Goal: Task Accomplishment & Management: Use online tool/utility

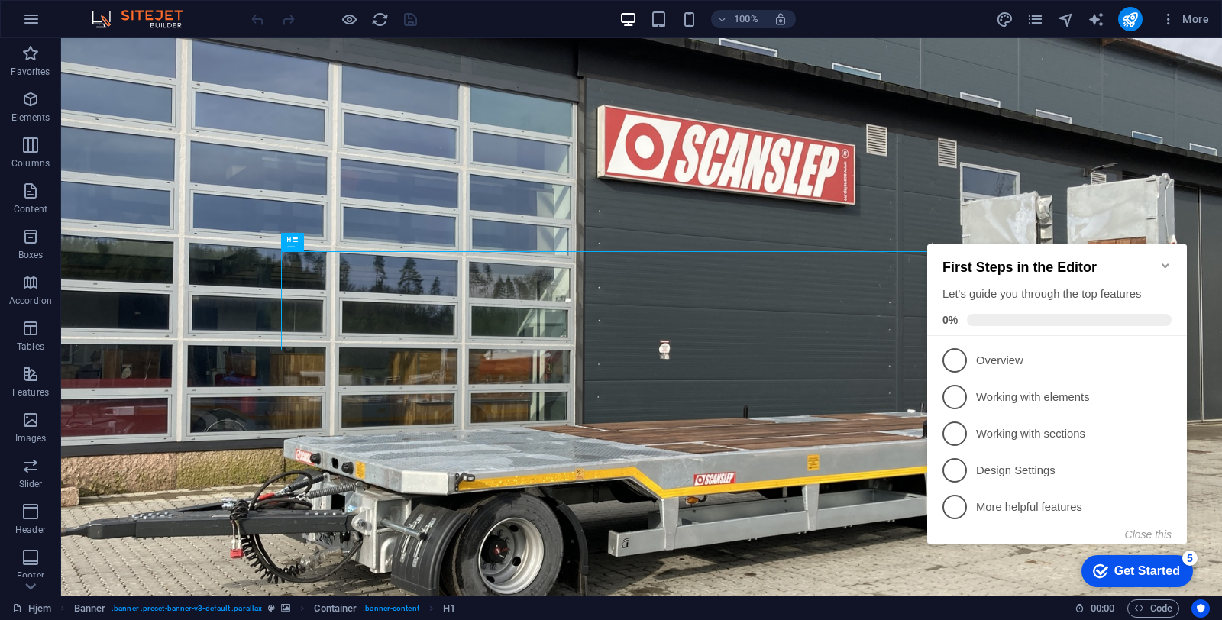
click at [926, 19] on div "100% More" at bounding box center [731, 19] width 967 height 24
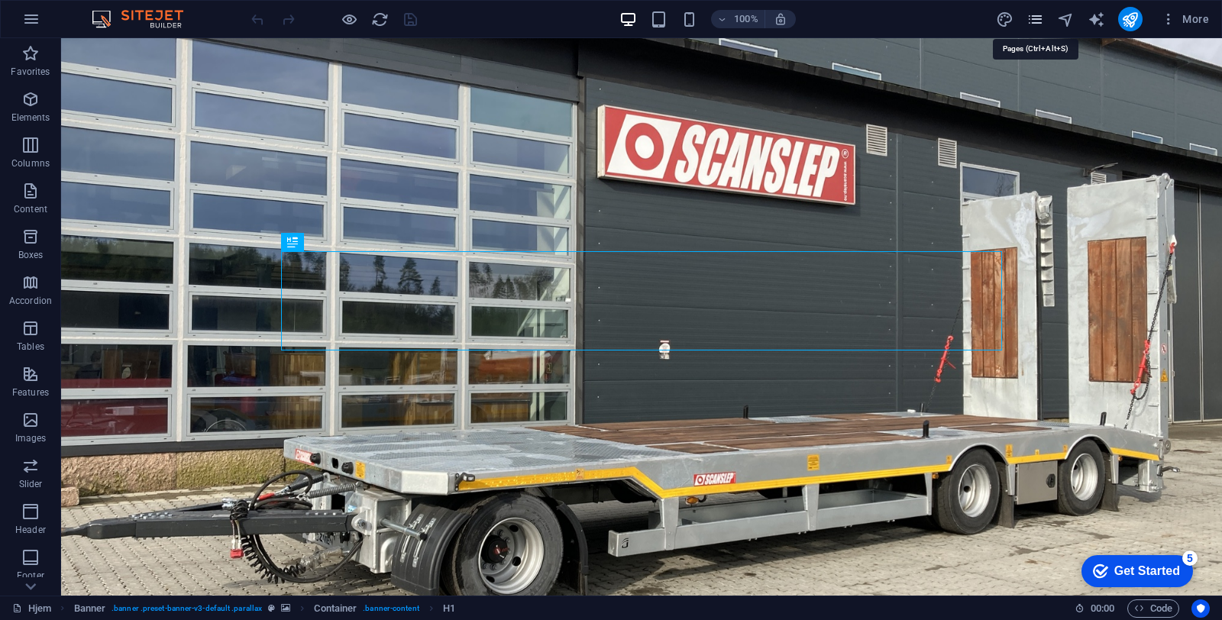
click at [1033, 24] on icon "pages" at bounding box center [1035, 20] width 18 height 18
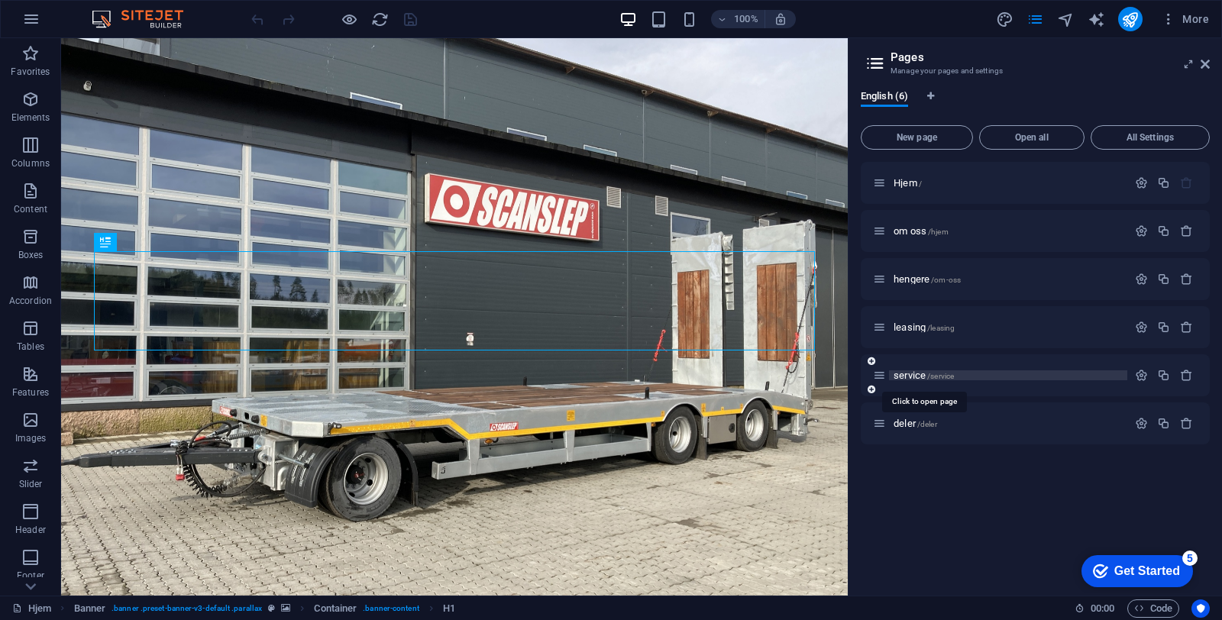
click at [922, 374] on span "service /service" at bounding box center [923, 375] width 60 height 11
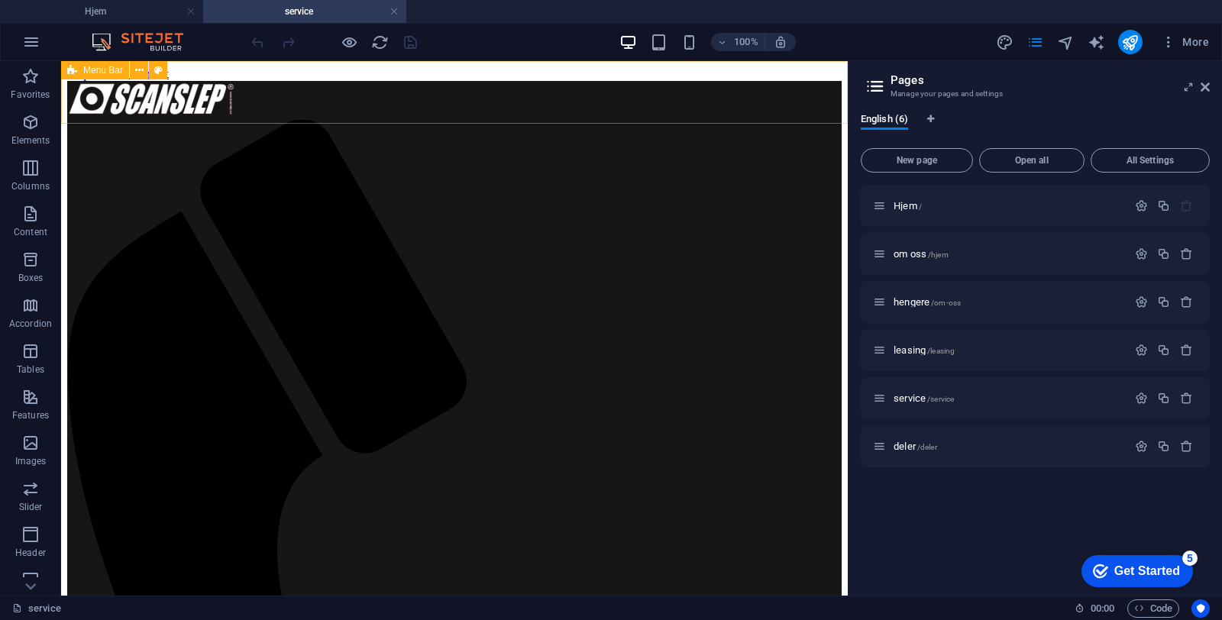
click at [73, 69] on icon at bounding box center [72, 70] width 10 height 18
click at [74, 69] on icon at bounding box center [72, 70] width 10 height 18
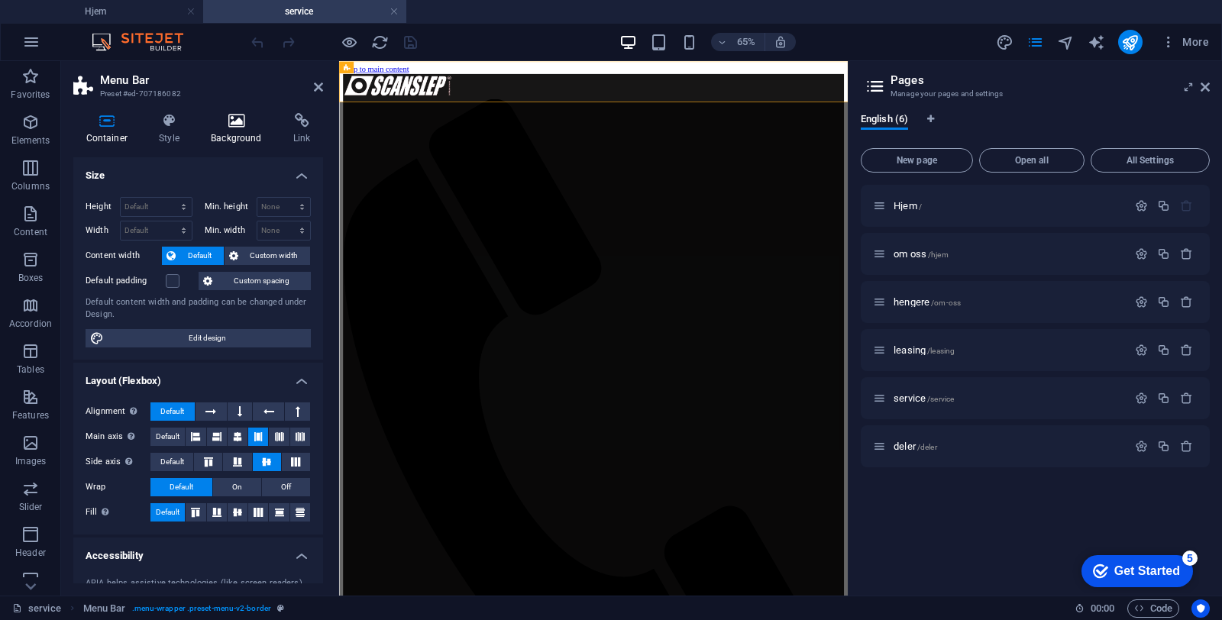
click at [226, 116] on icon at bounding box center [237, 120] width 76 height 15
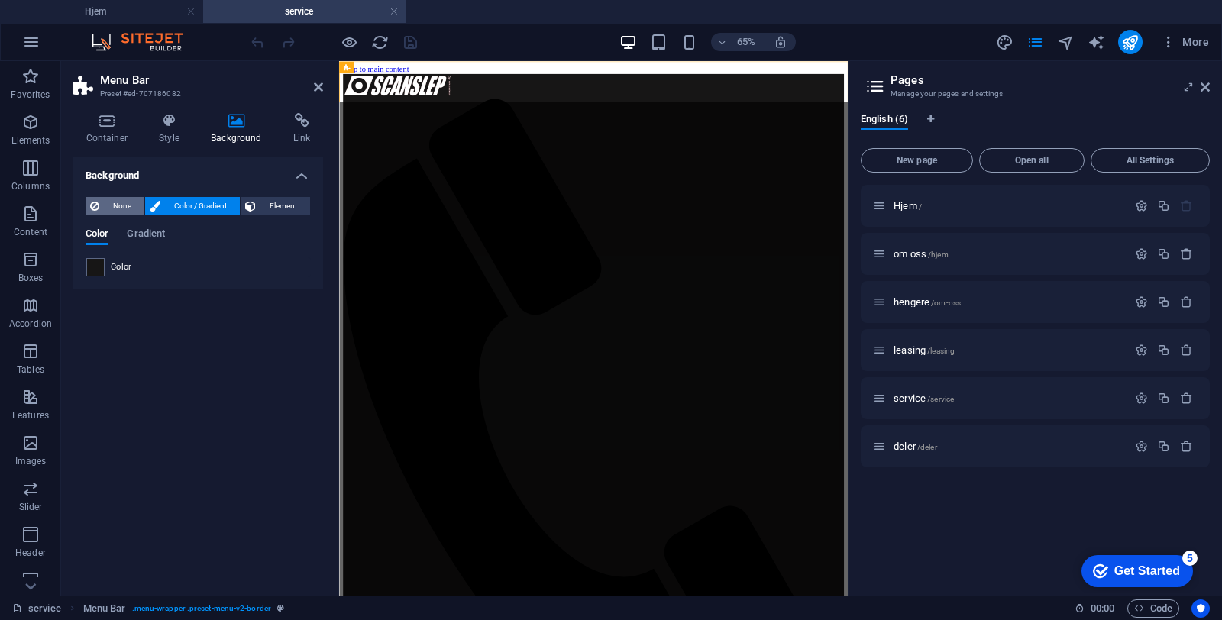
click at [108, 203] on span "None" at bounding box center [122, 206] width 36 height 18
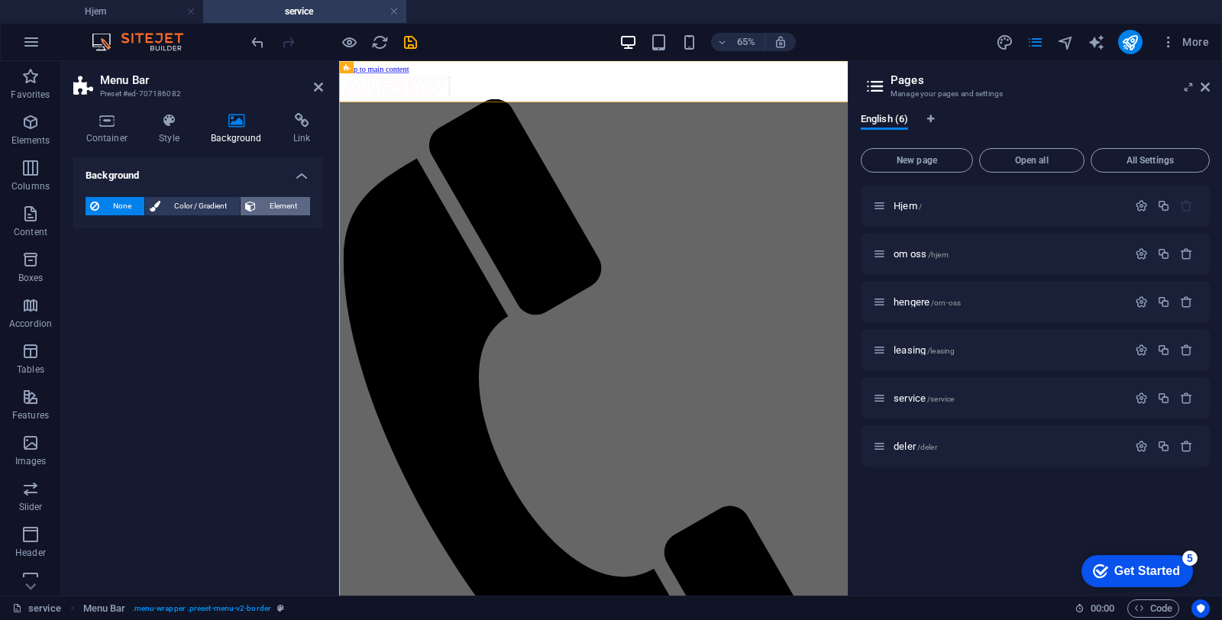
click at [271, 202] on span "Element" at bounding box center [282, 206] width 45 height 18
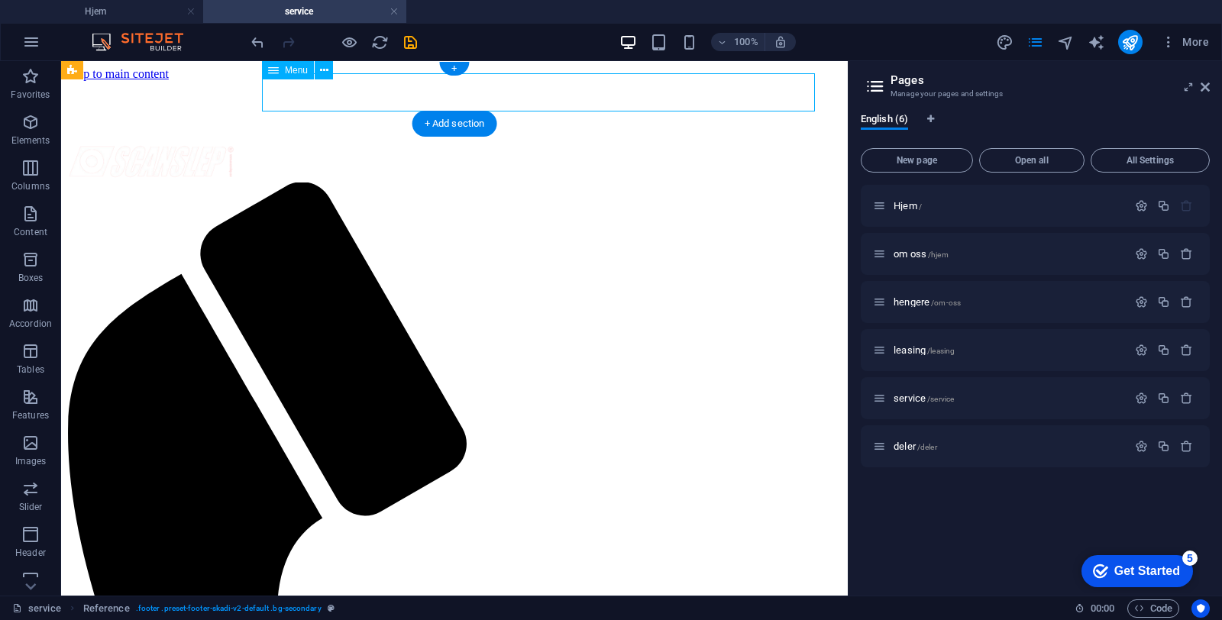
select select "1"
select select
select select "2"
select select
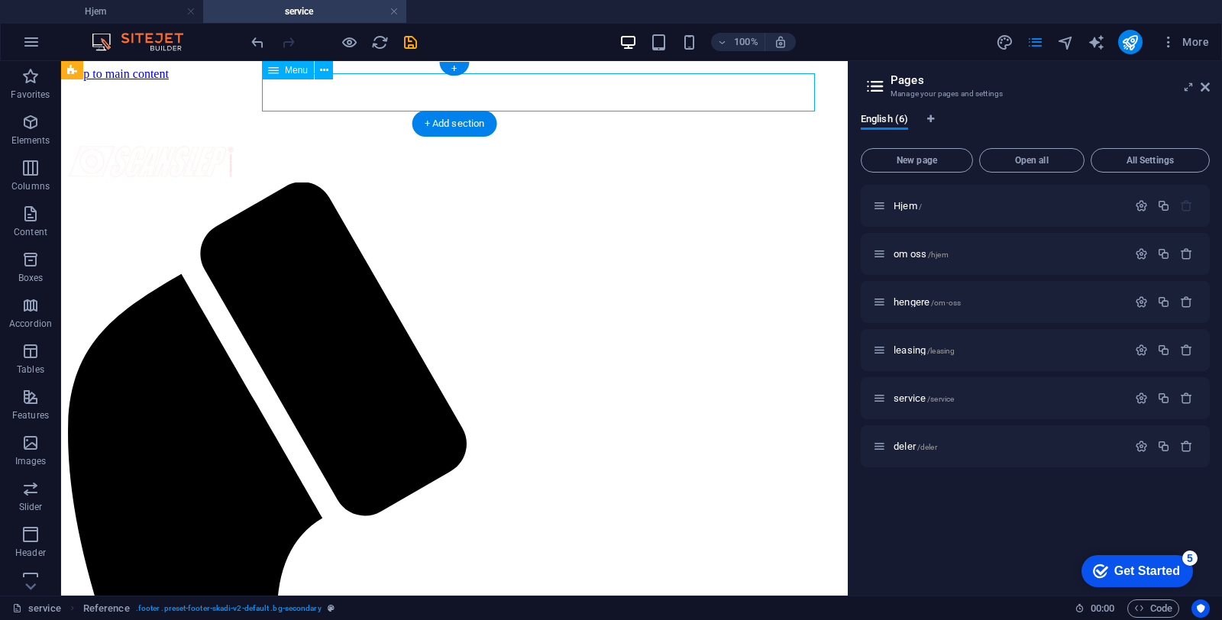
select select
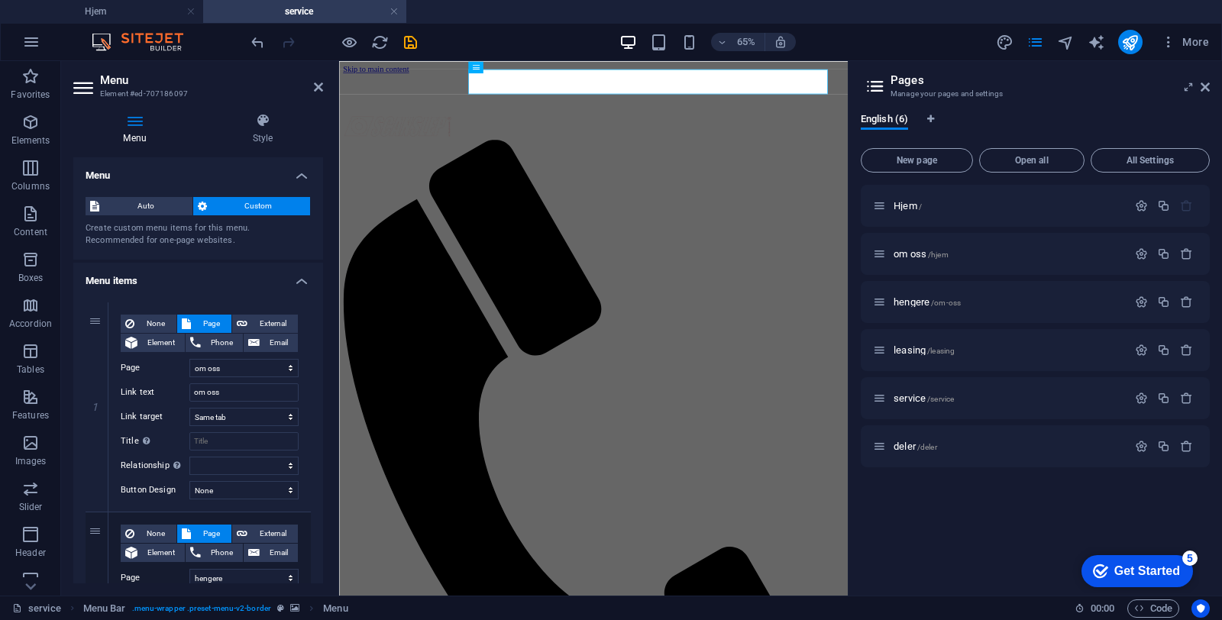
click at [363, 81] on figure at bounding box center [730, 81] width 770 height 0
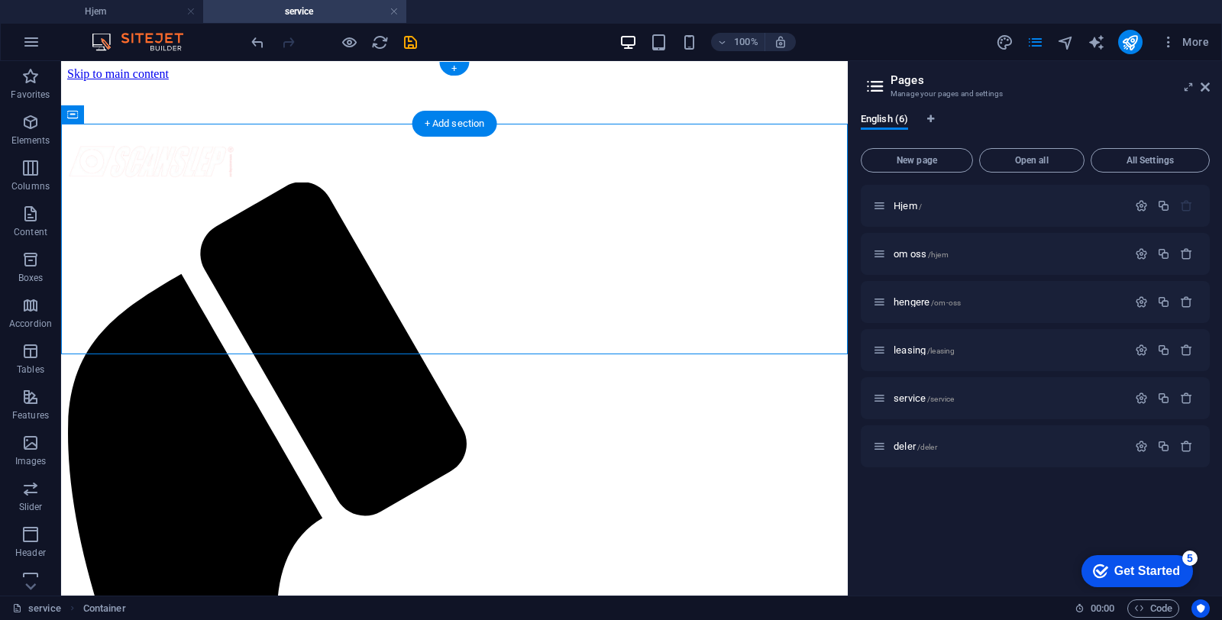
click at [71, 81] on figure at bounding box center [454, 81] width 774 height 0
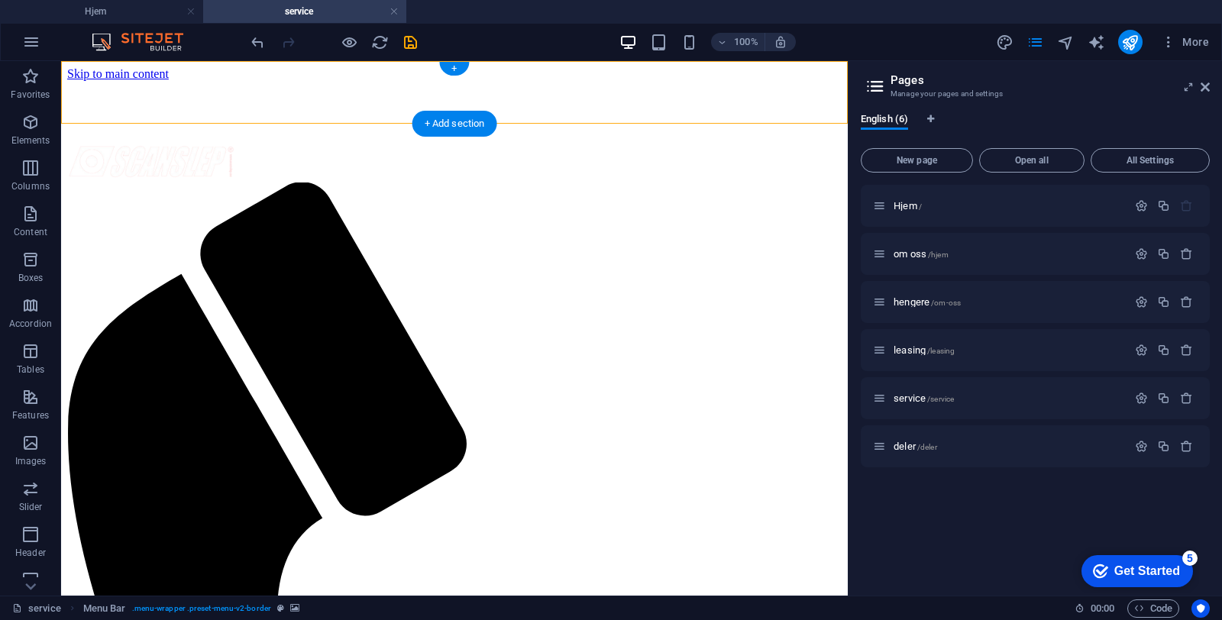
click at [75, 81] on figure at bounding box center [454, 81] width 774 height 0
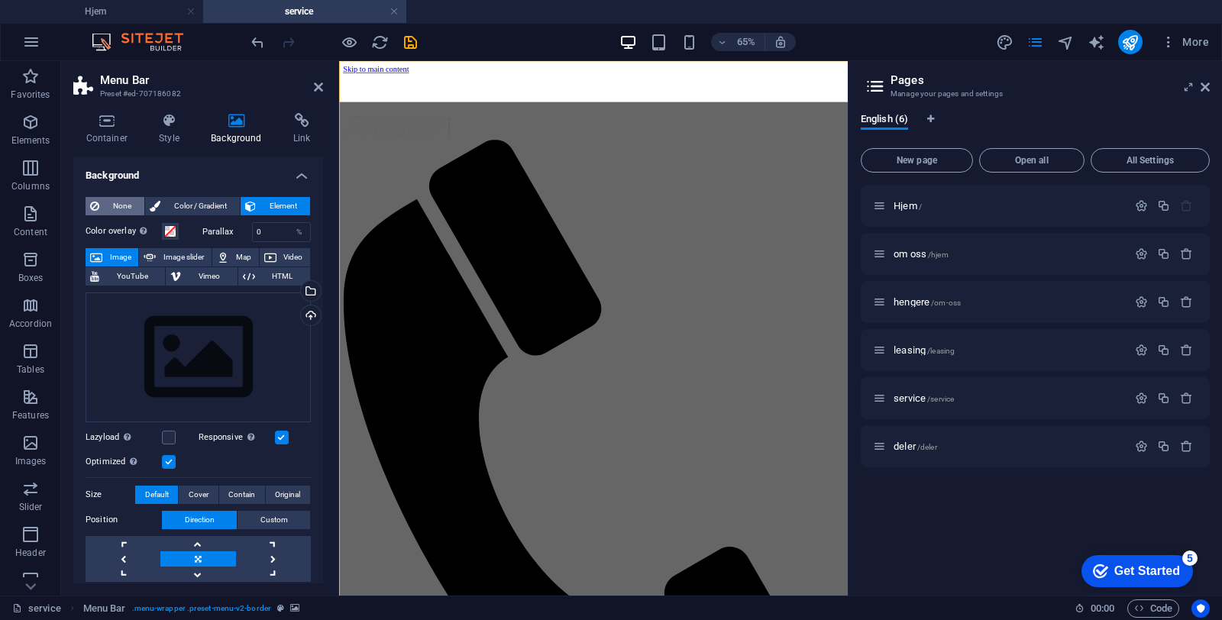
click at [118, 203] on span "None" at bounding box center [122, 206] width 36 height 18
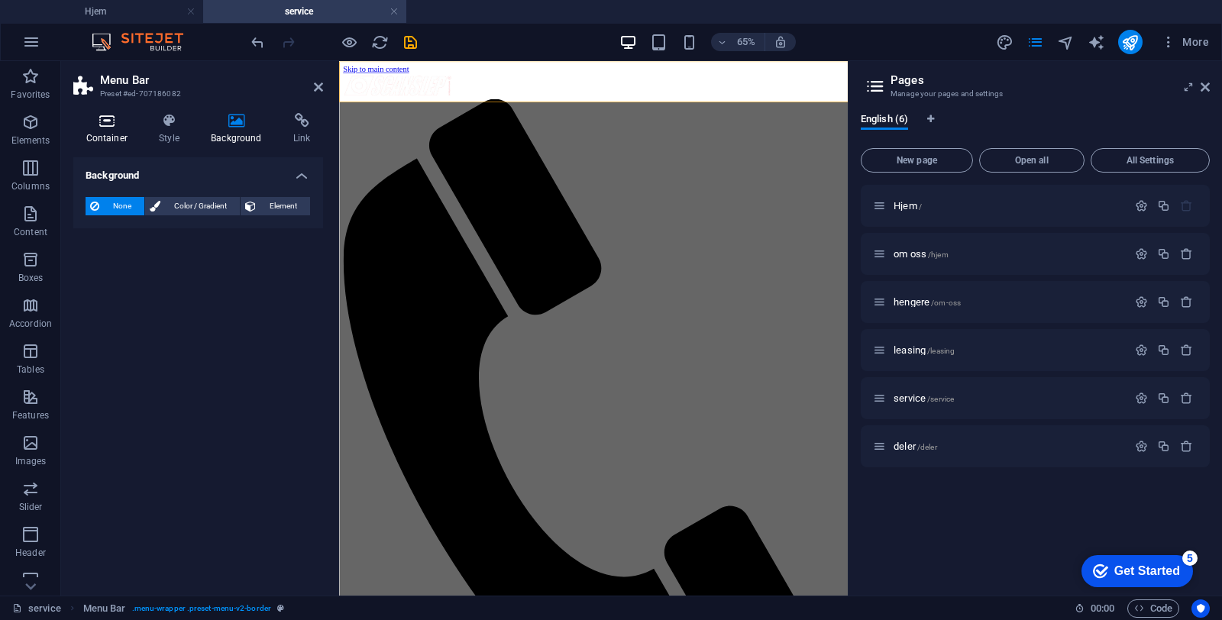
click at [121, 137] on h4 "Container" at bounding box center [109, 129] width 73 height 32
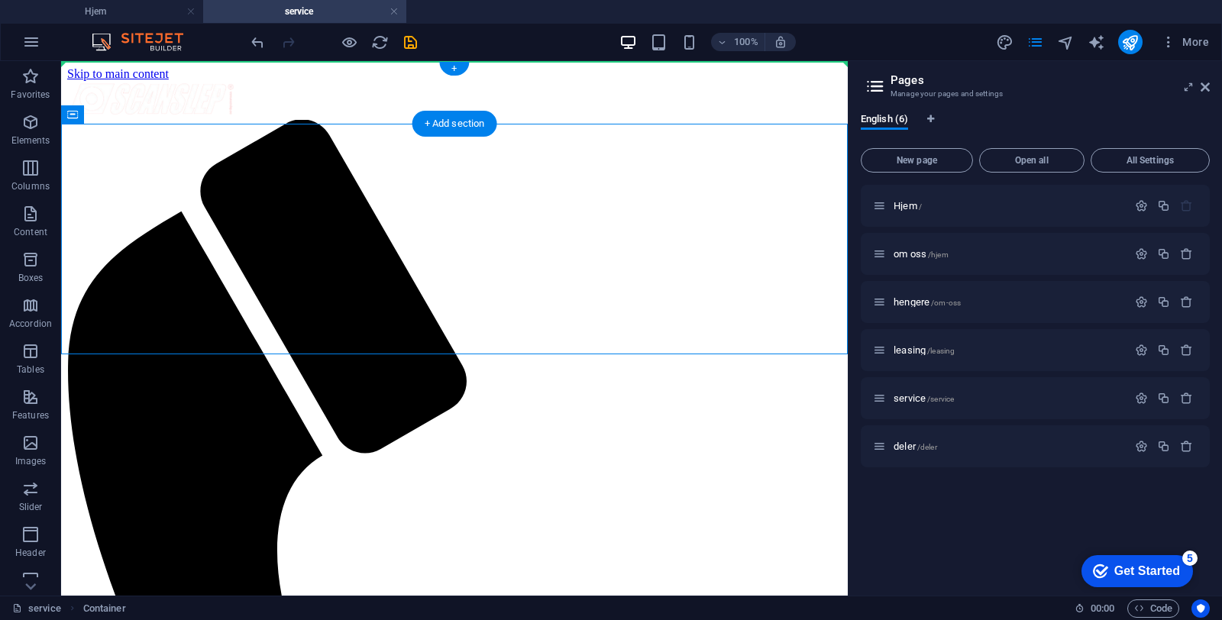
drag, startPoint x: 153, startPoint y: 180, endPoint x: 86, endPoint y: 86, distance: 116.1
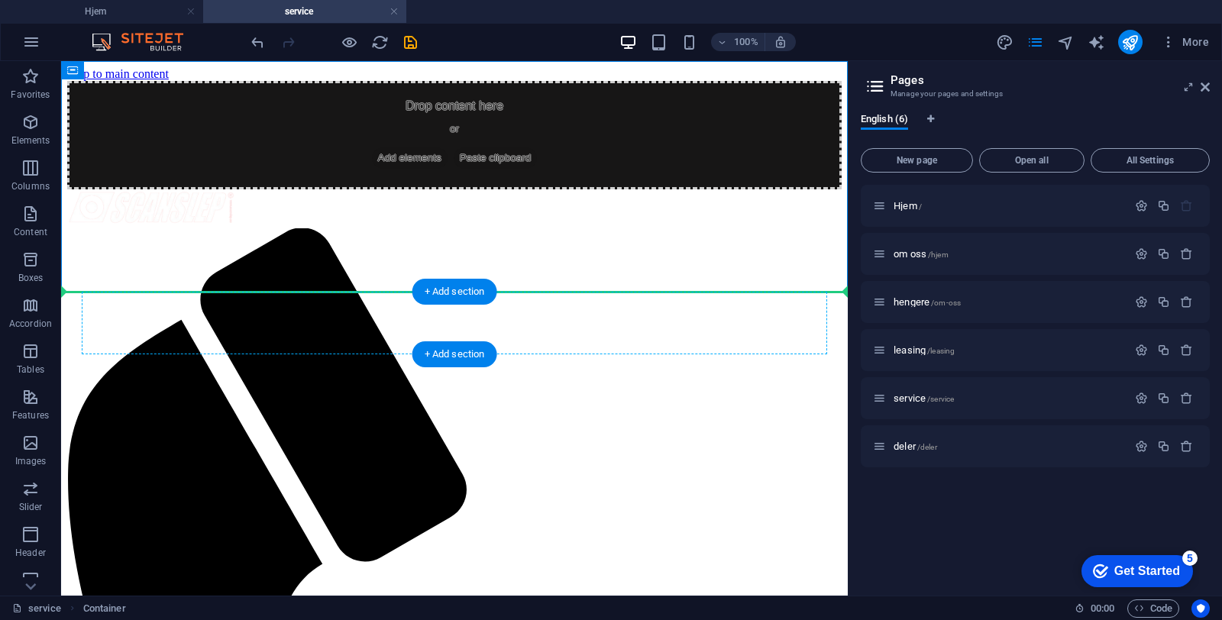
drag, startPoint x: 176, startPoint y: 131, endPoint x: 103, endPoint y: 312, distance: 195.7
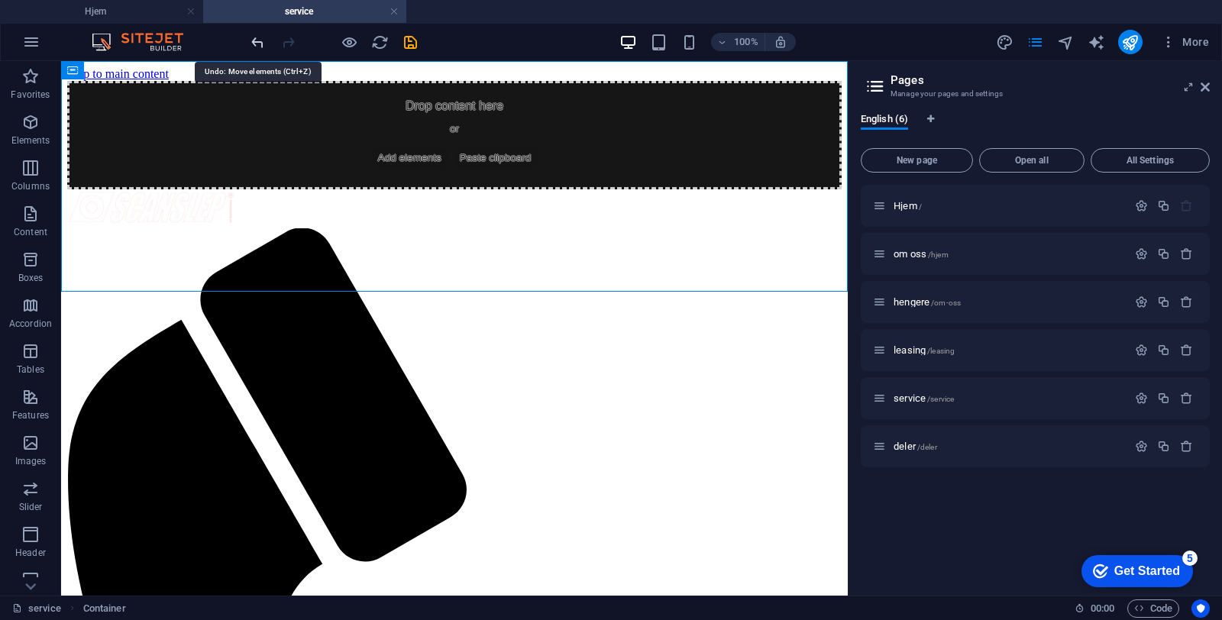
click at [254, 44] on icon "undo" at bounding box center [258, 43] width 18 height 18
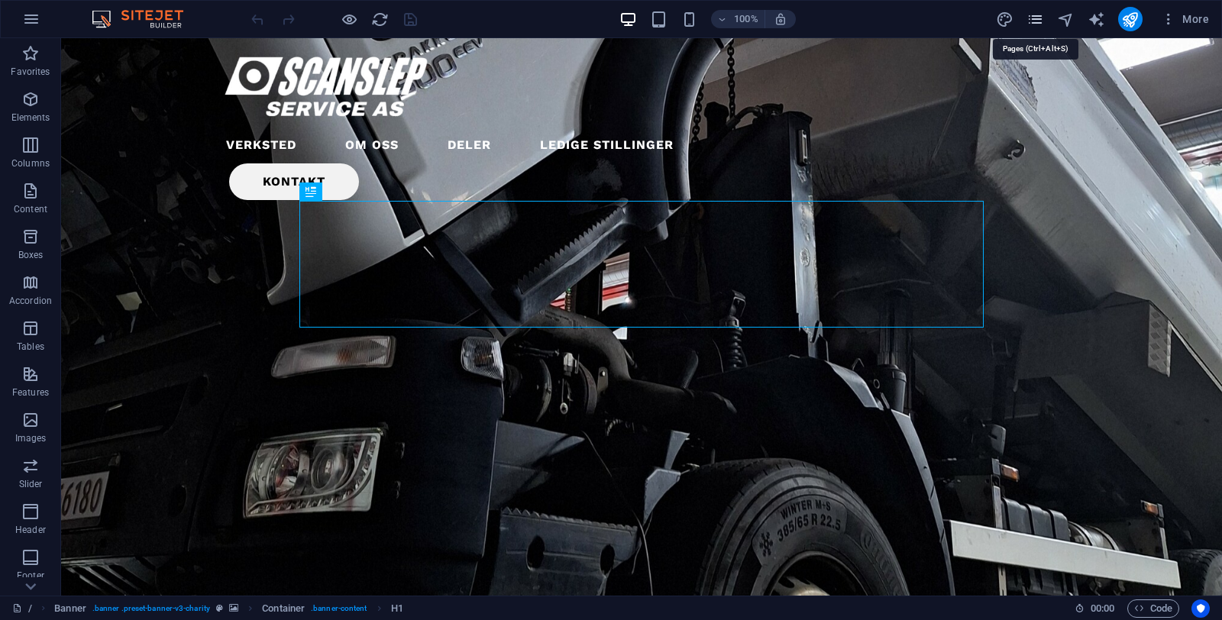
click at [1033, 22] on icon "pages" at bounding box center [1035, 20] width 18 height 18
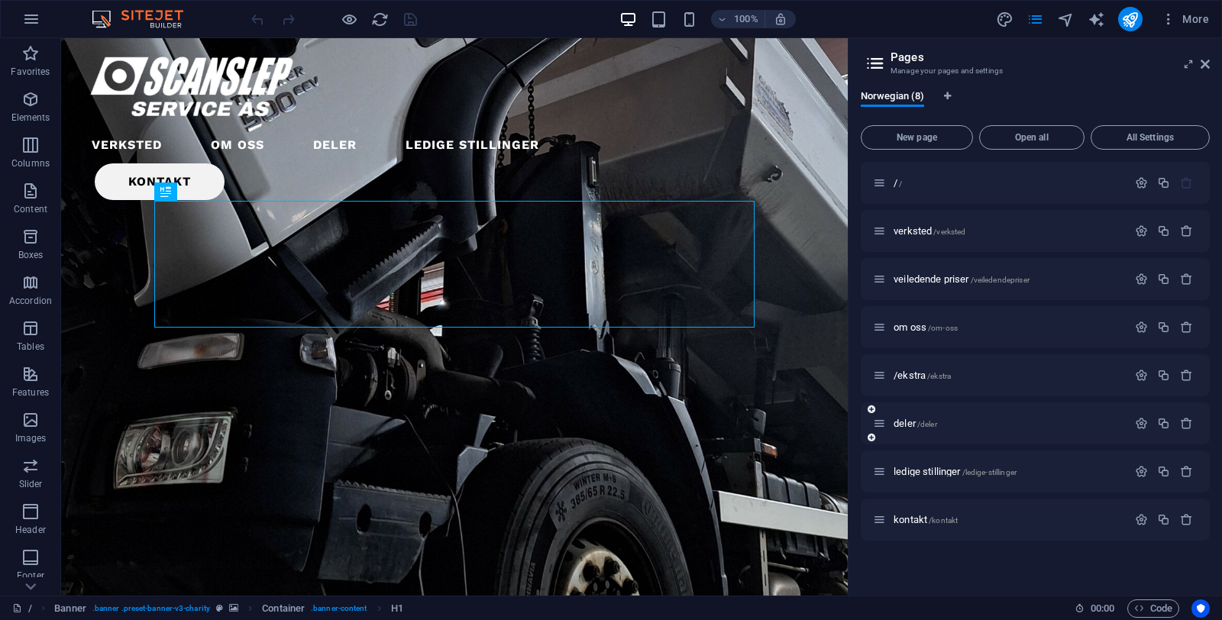
click at [932, 432] on div "deler /deler" at bounding box center [1034, 423] width 349 height 42
click at [922, 373] on span "/ekstra /ekstra" at bounding box center [921, 375] width 57 height 11
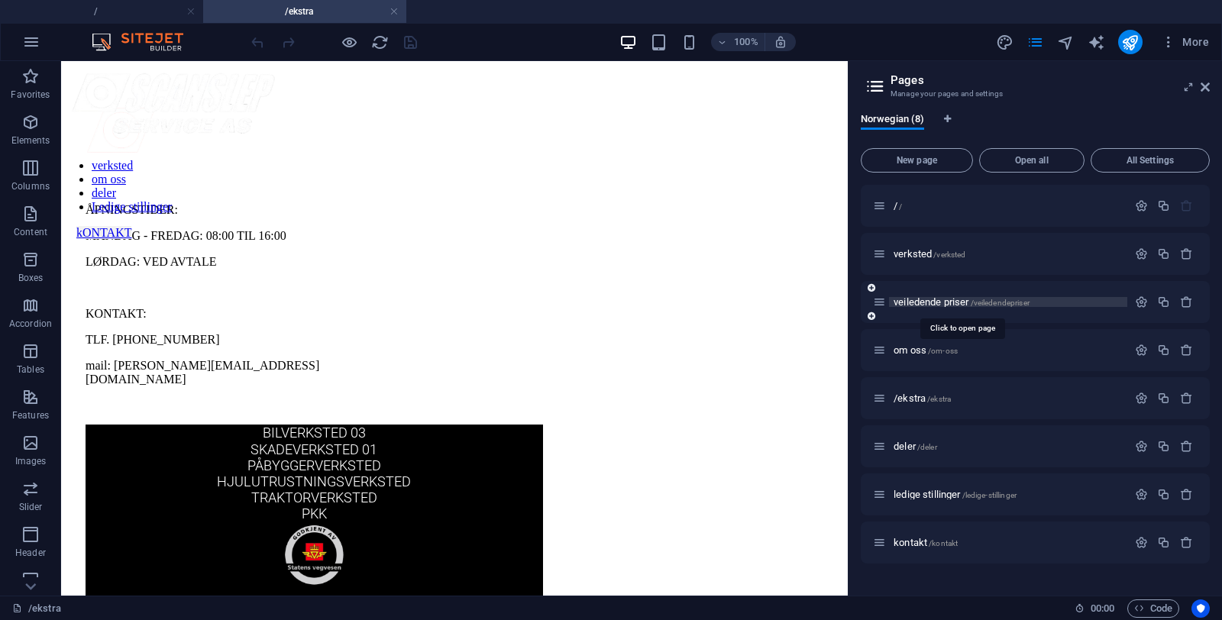
click at [919, 305] on span "veiledende priser /veiledendepriser" at bounding box center [961, 301] width 136 height 11
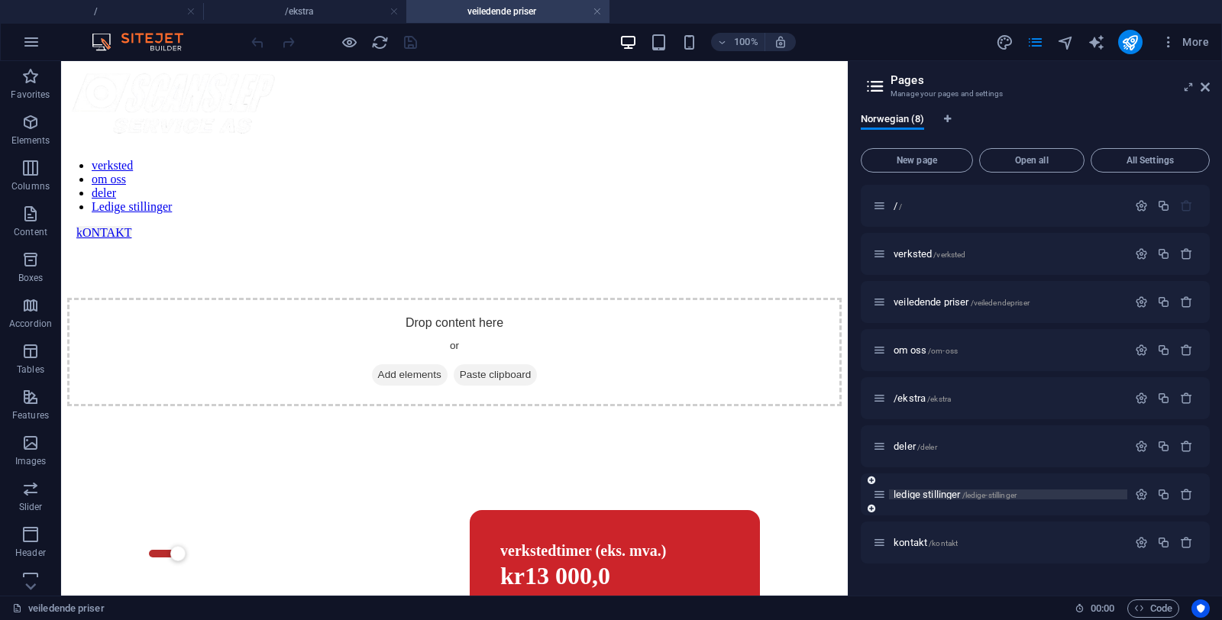
click at [922, 495] on span "ledige stillinger /ledige-stillinger" at bounding box center [954, 494] width 123 height 11
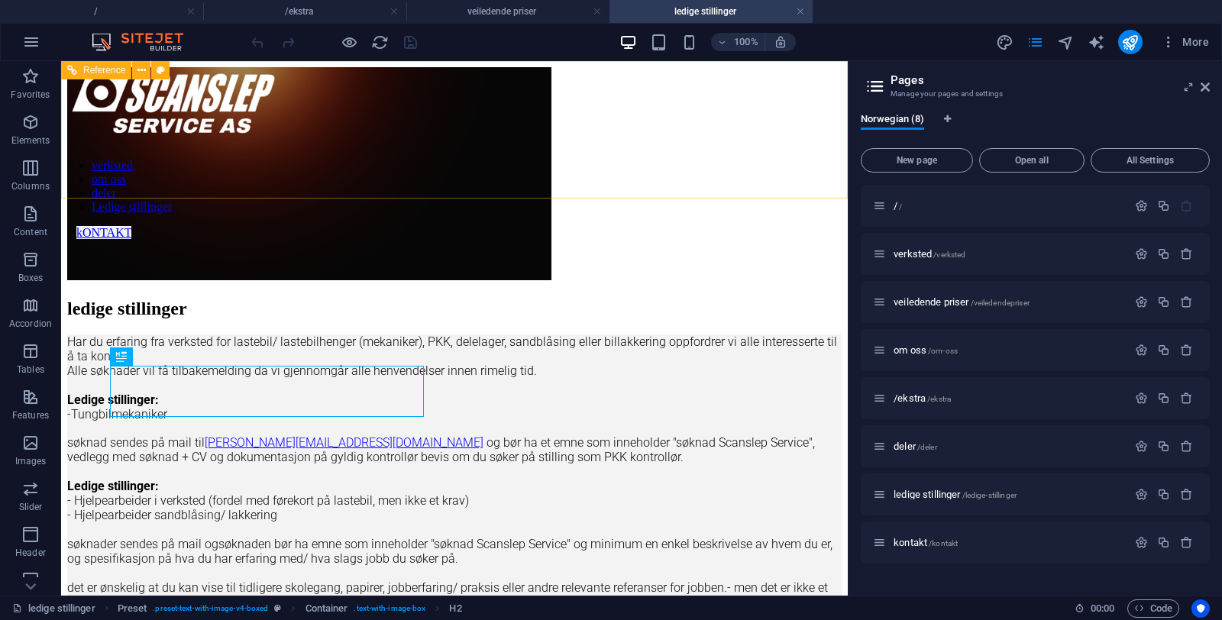
click at [296, 166] on div "verksted om oss deler Ledige stillinger kONTAKT" at bounding box center [454, 153] width 786 height 173
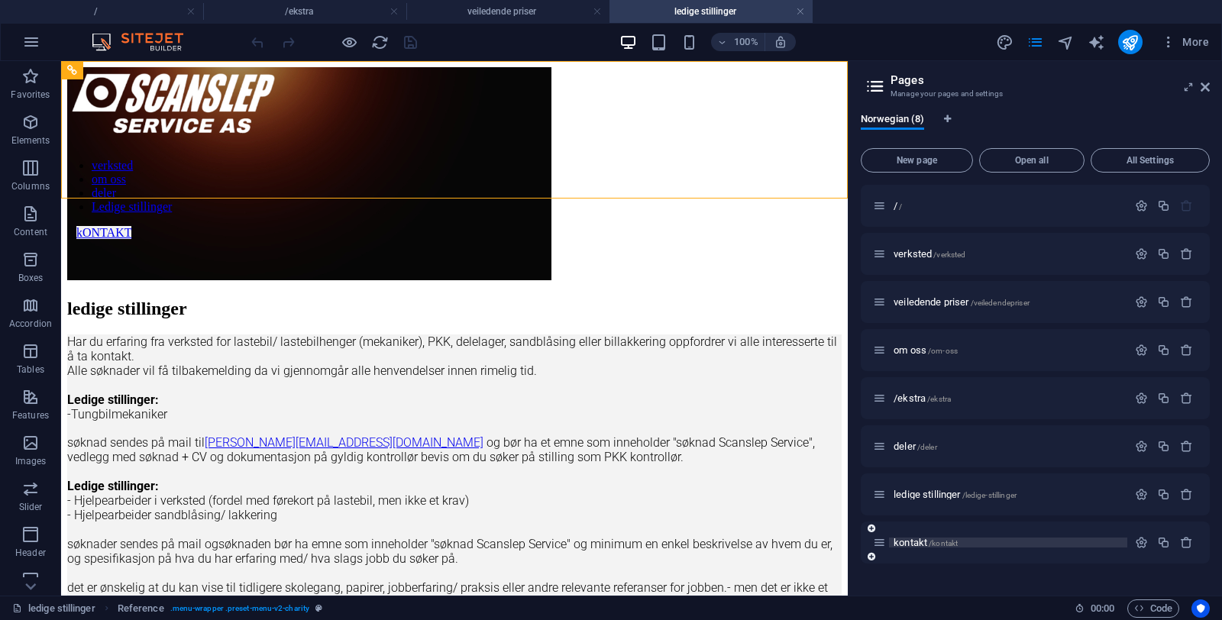
click at [909, 540] on span "kontakt /kontakt" at bounding box center [925, 542] width 64 height 11
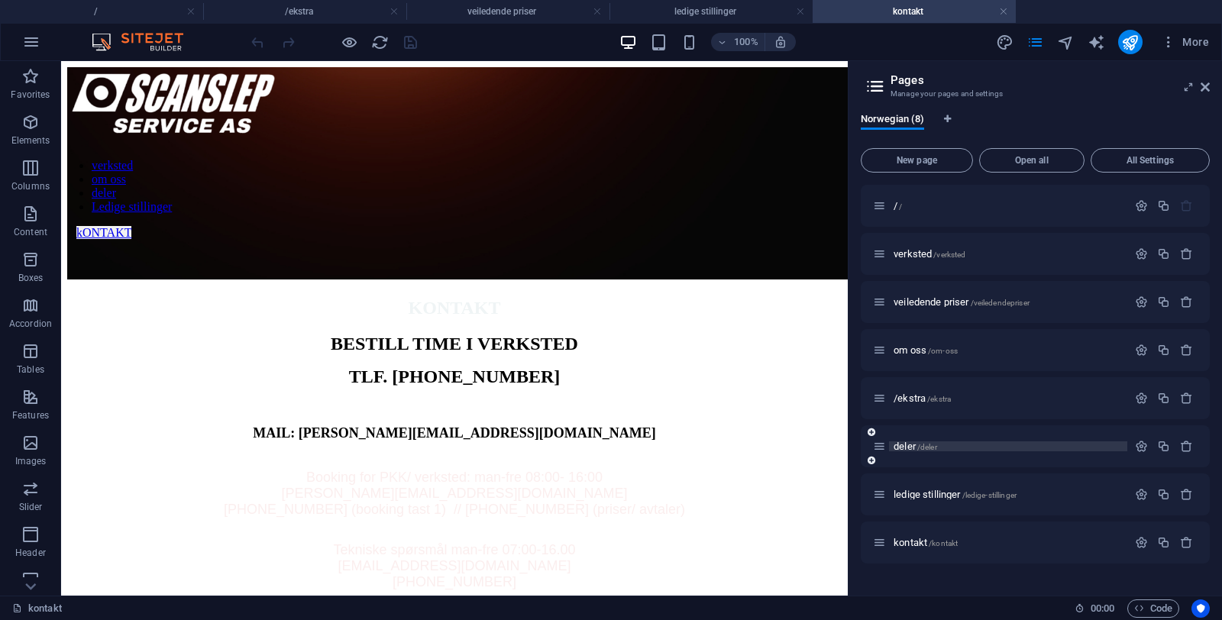
click at [904, 444] on span "deler /deler" at bounding box center [915, 446] width 44 height 11
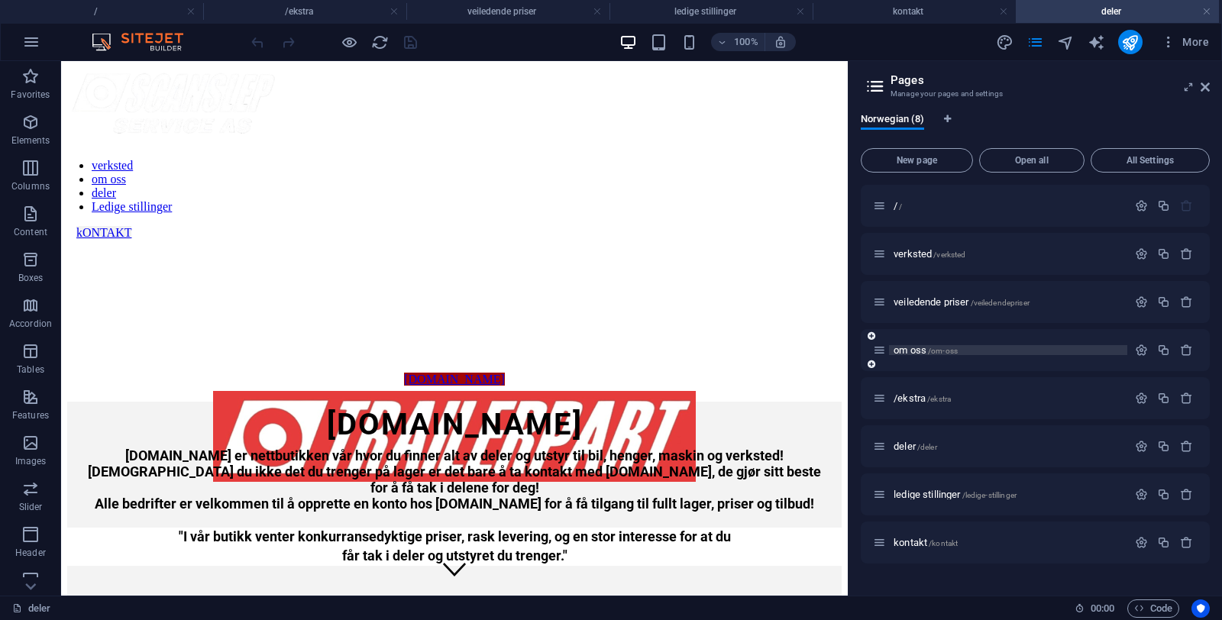
click at [911, 352] on span "om oss /om-oss" at bounding box center [925, 349] width 64 height 11
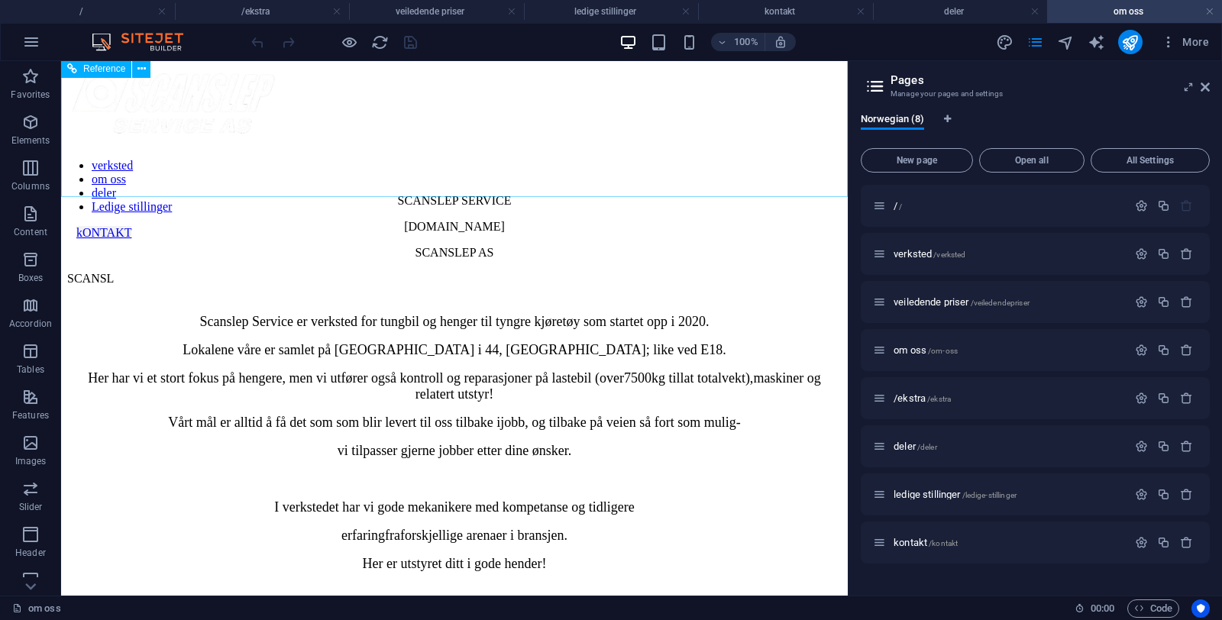
scroll to position [2, 0]
click at [906, 449] on span "deler /deler" at bounding box center [915, 446] width 44 height 11
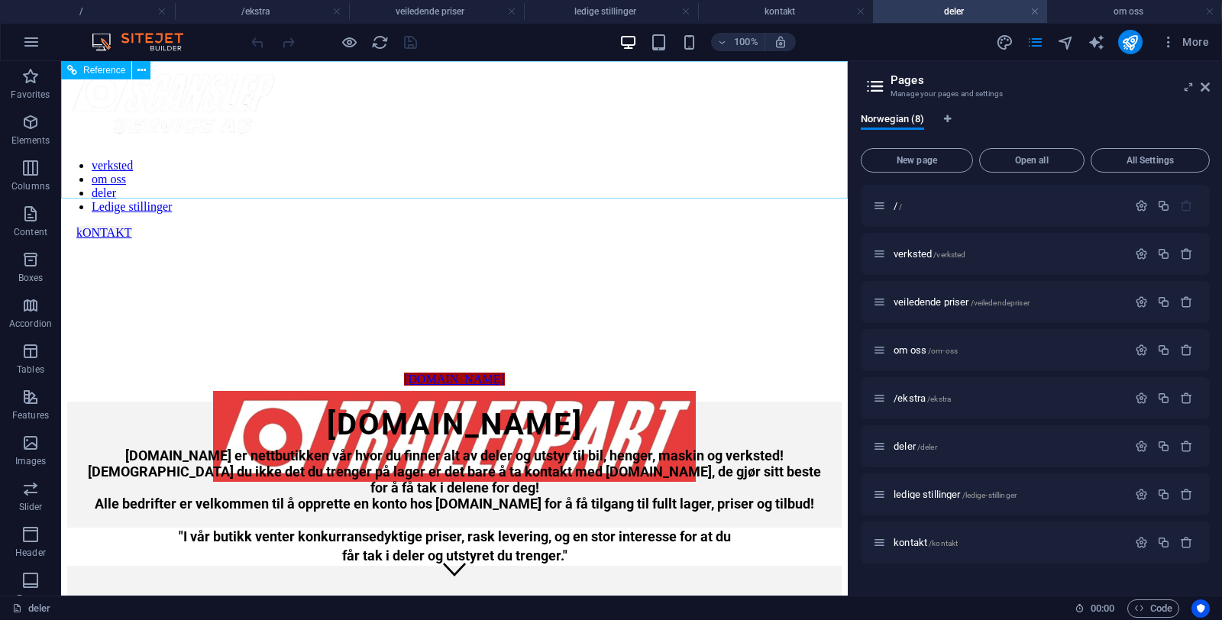
scroll to position [3, 0]
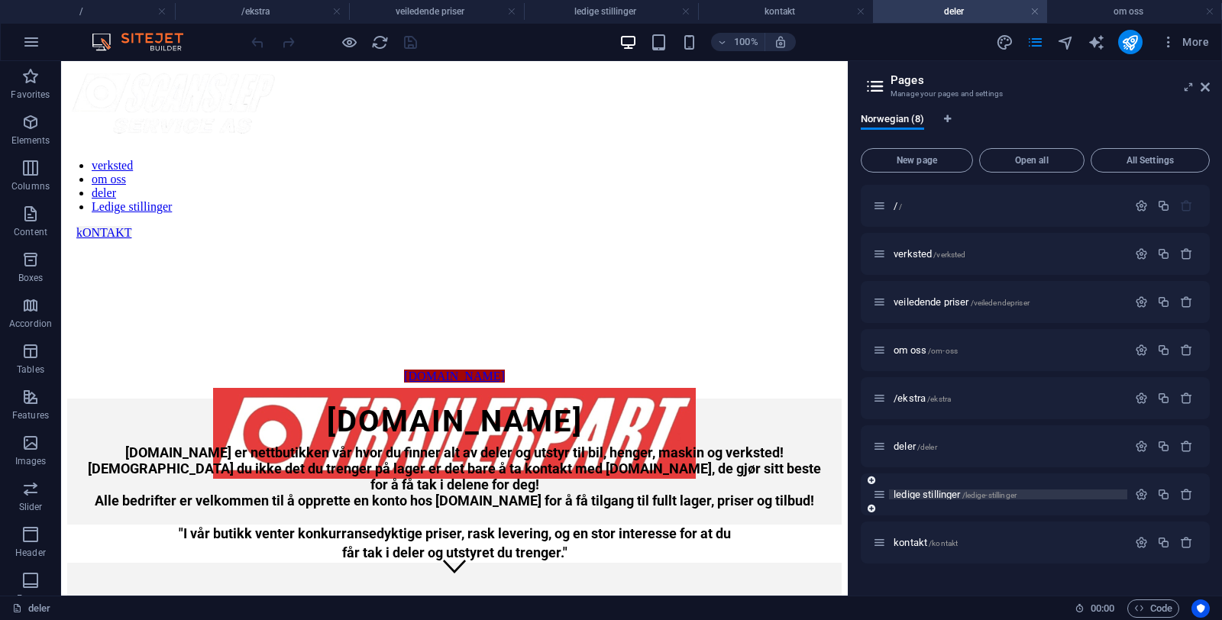
click at [914, 491] on span "ledige stillinger /ledige-stillinger" at bounding box center [954, 494] width 123 height 11
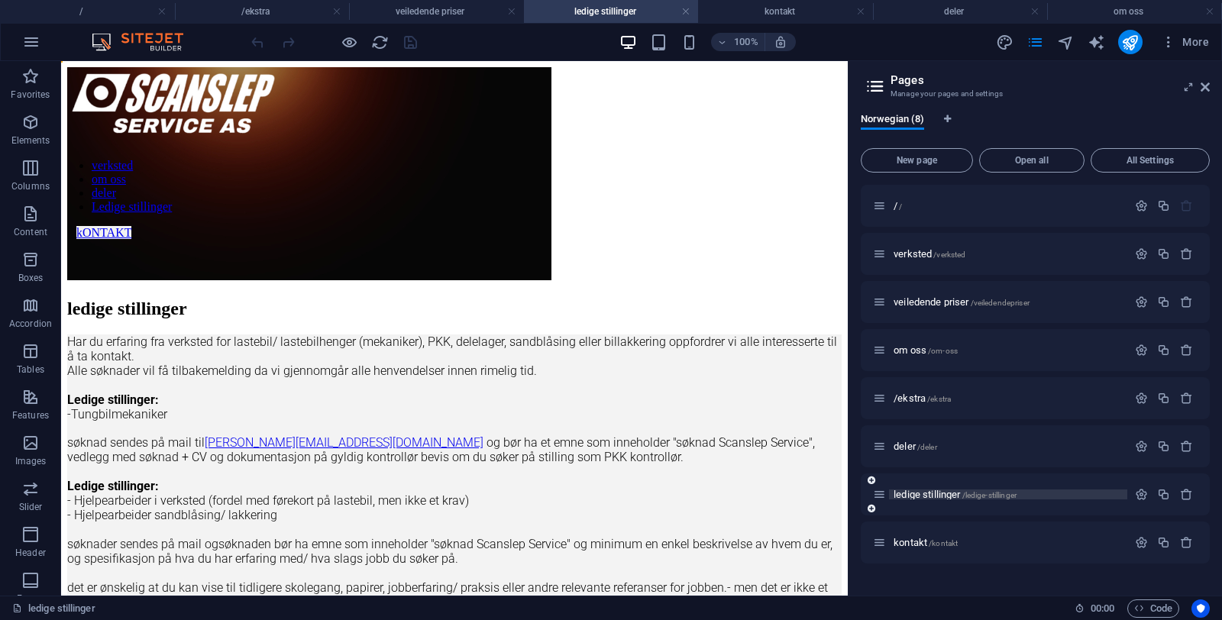
scroll to position [0, 0]
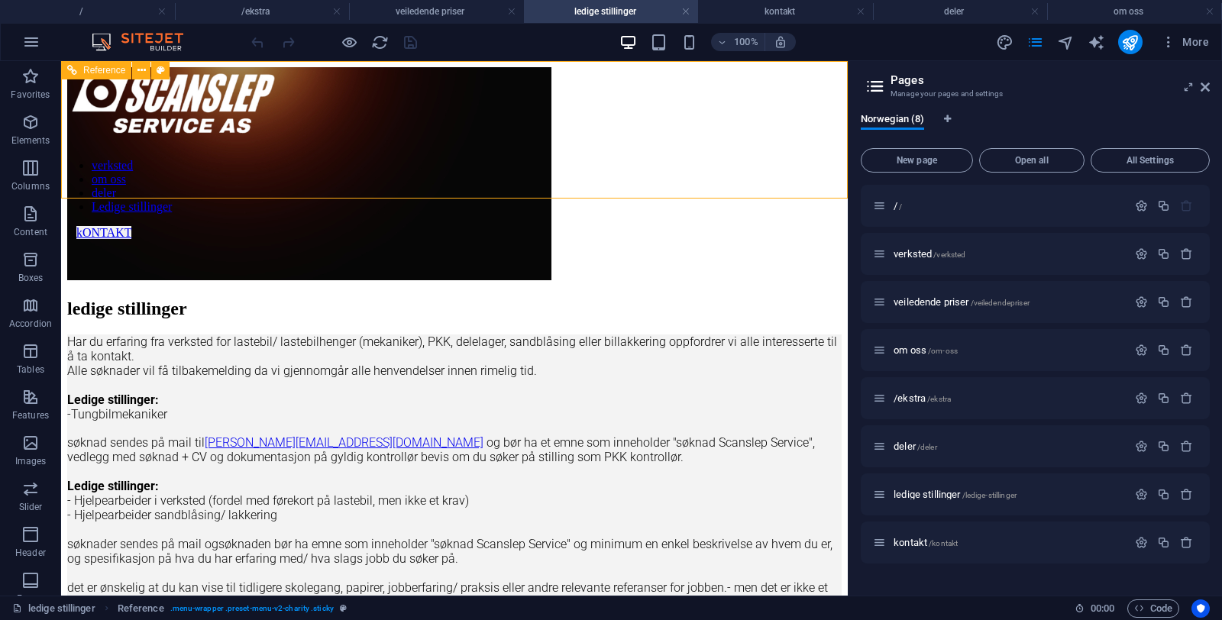
click at [82, 76] on div "Reference" at bounding box center [96, 70] width 70 height 18
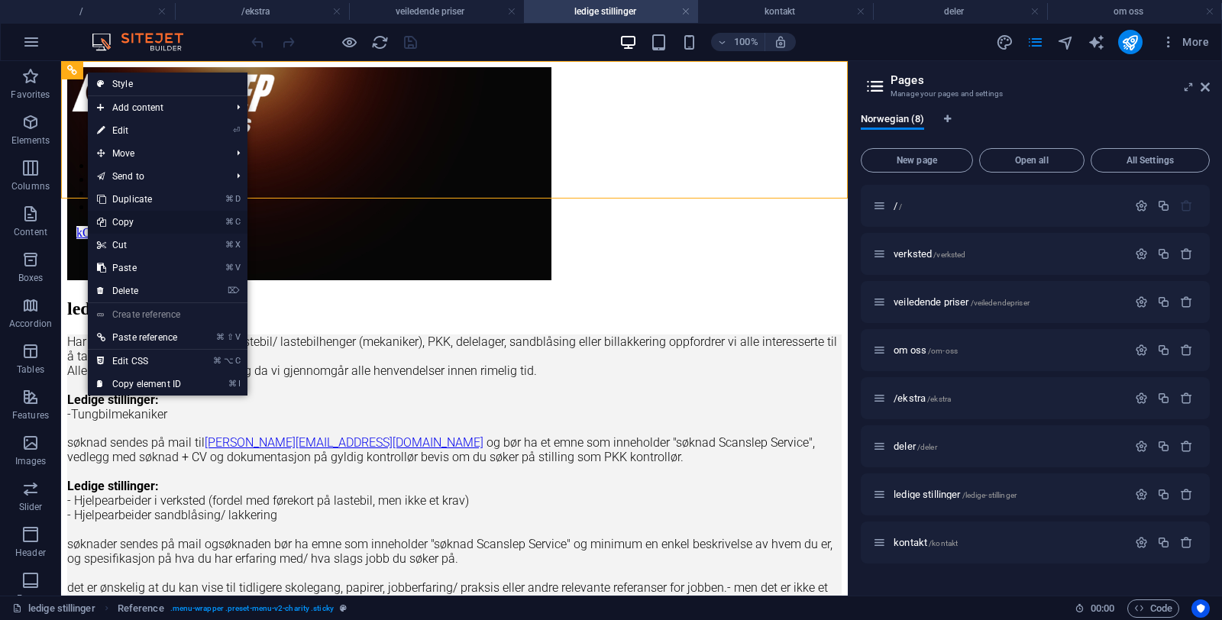
click at [144, 224] on link "⌘ C Copy" at bounding box center [139, 222] width 102 height 23
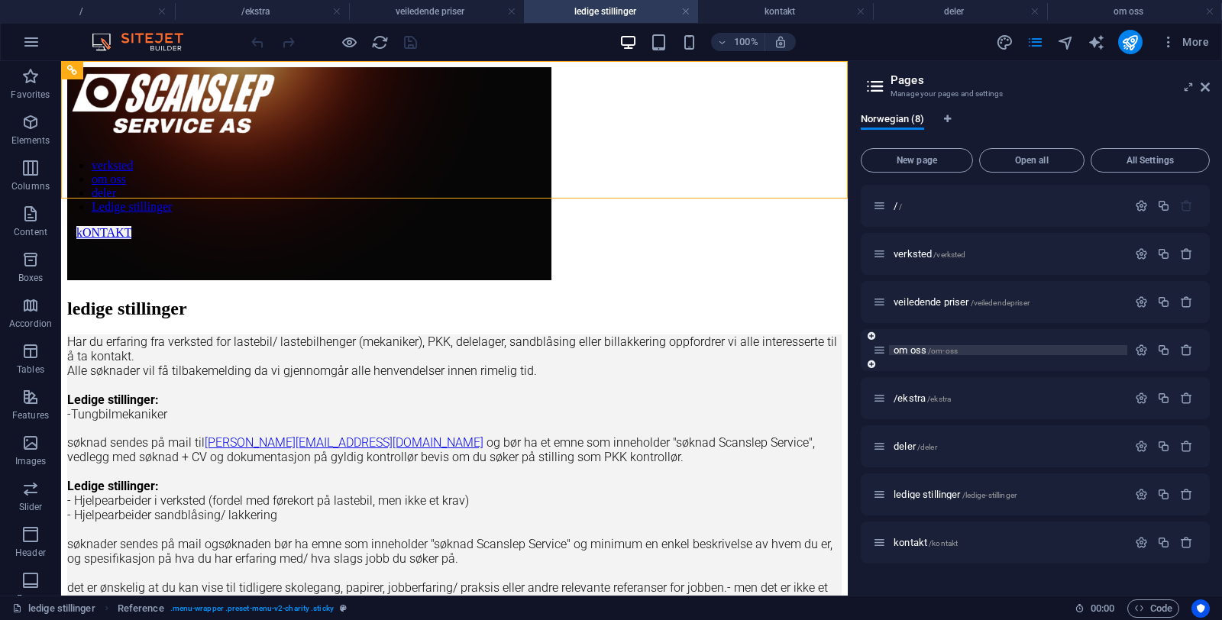
click at [919, 354] on span "om oss /om-oss" at bounding box center [925, 349] width 64 height 11
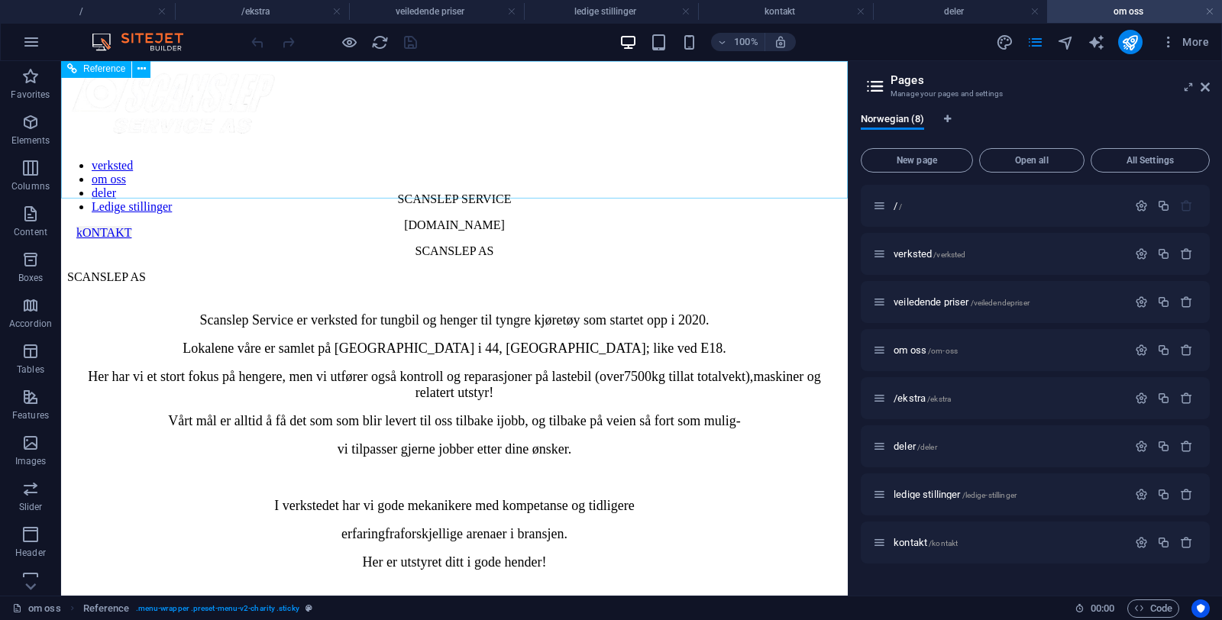
click at [80, 93] on div at bounding box center [454, 106] width 786 height 79
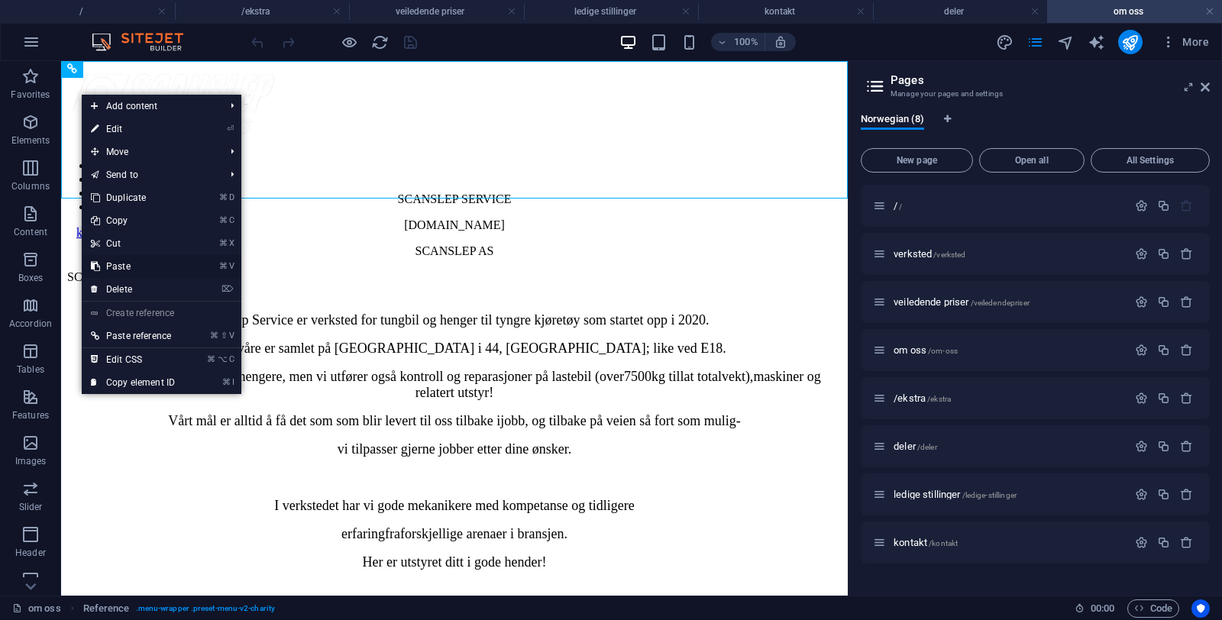
click at [147, 267] on link "⌘ V Paste" at bounding box center [133, 266] width 102 height 23
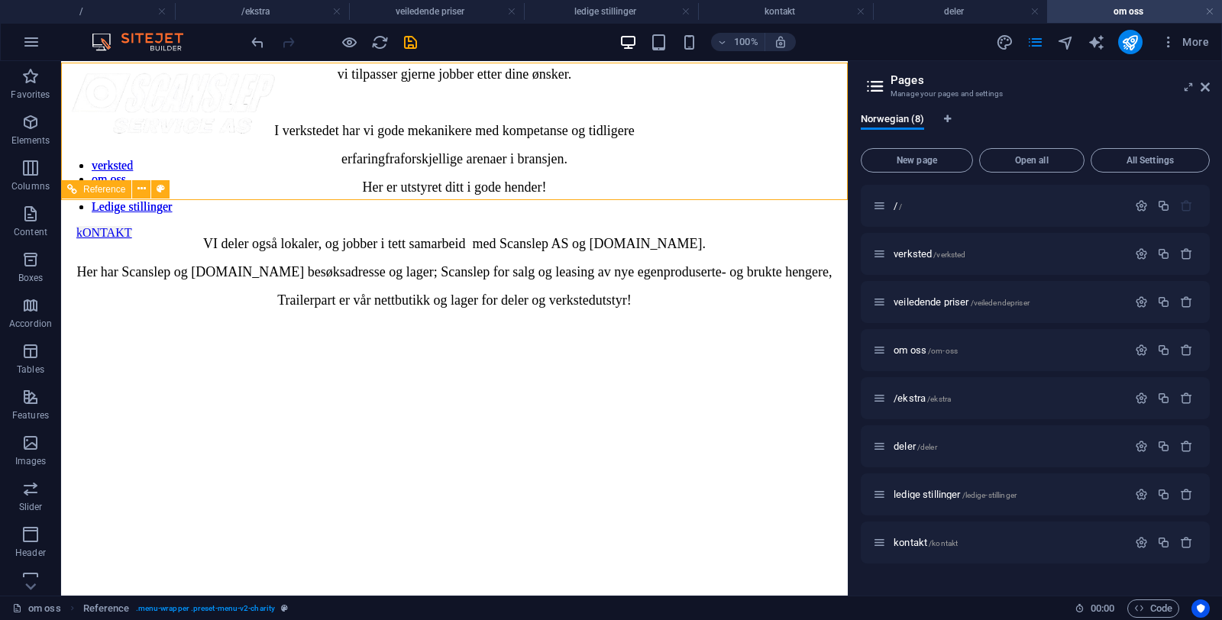
scroll to position [0, 0]
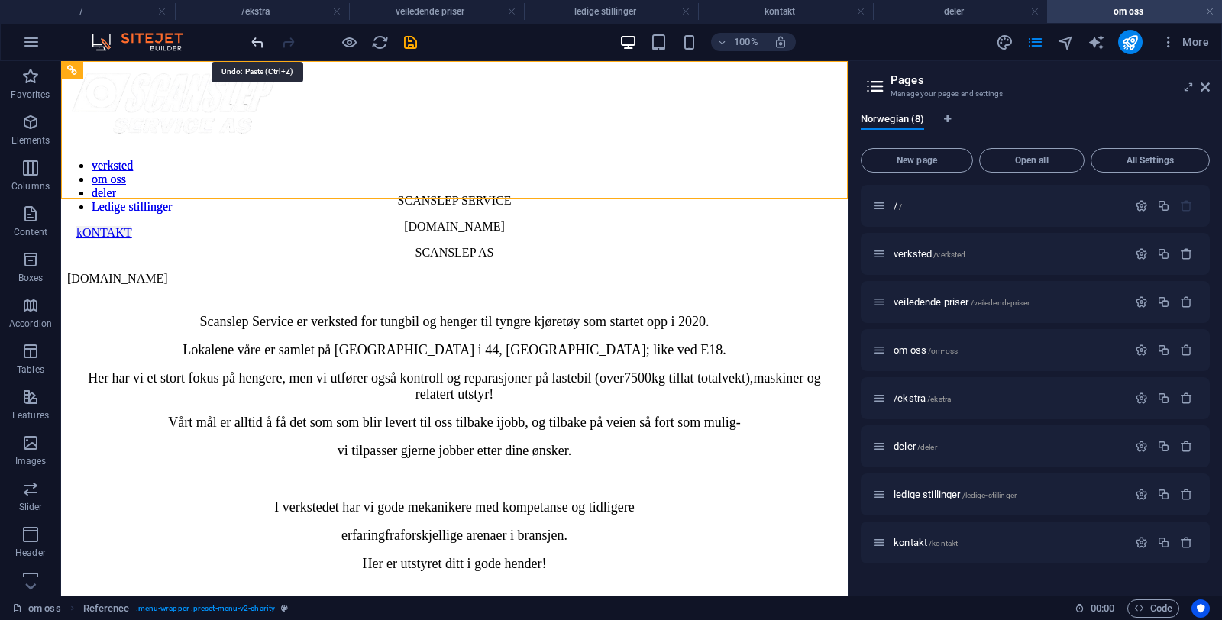
click at [257, 41] on icon "undo" at bounding box center [258, 43] width 18 height 18
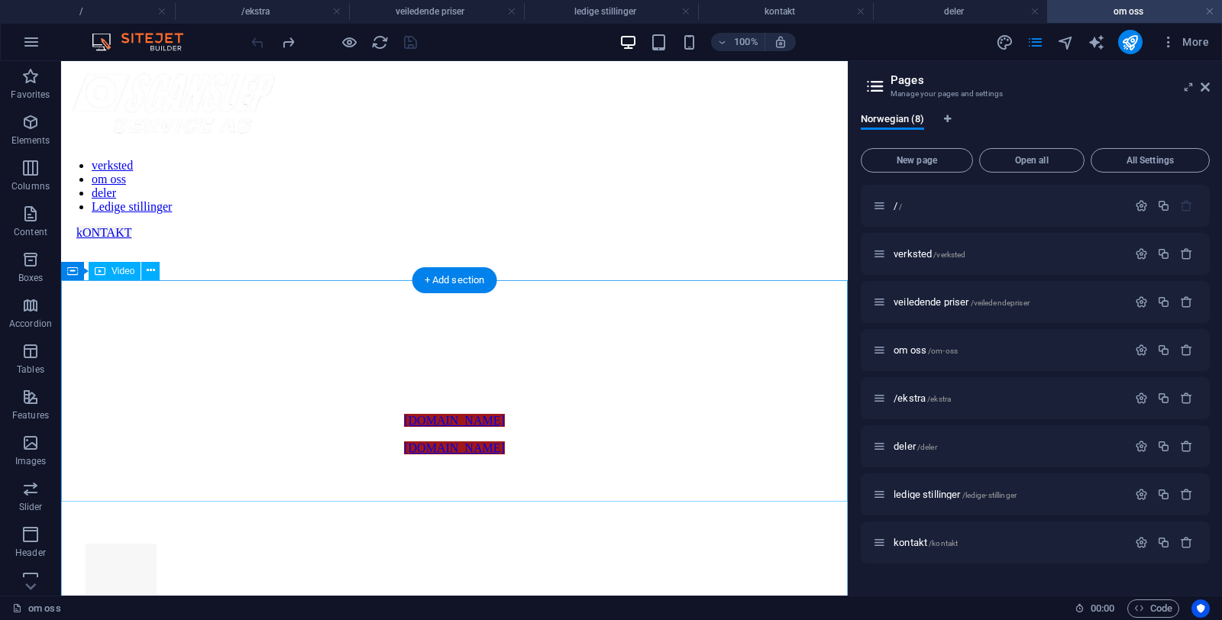
scroll to position [741, 0]
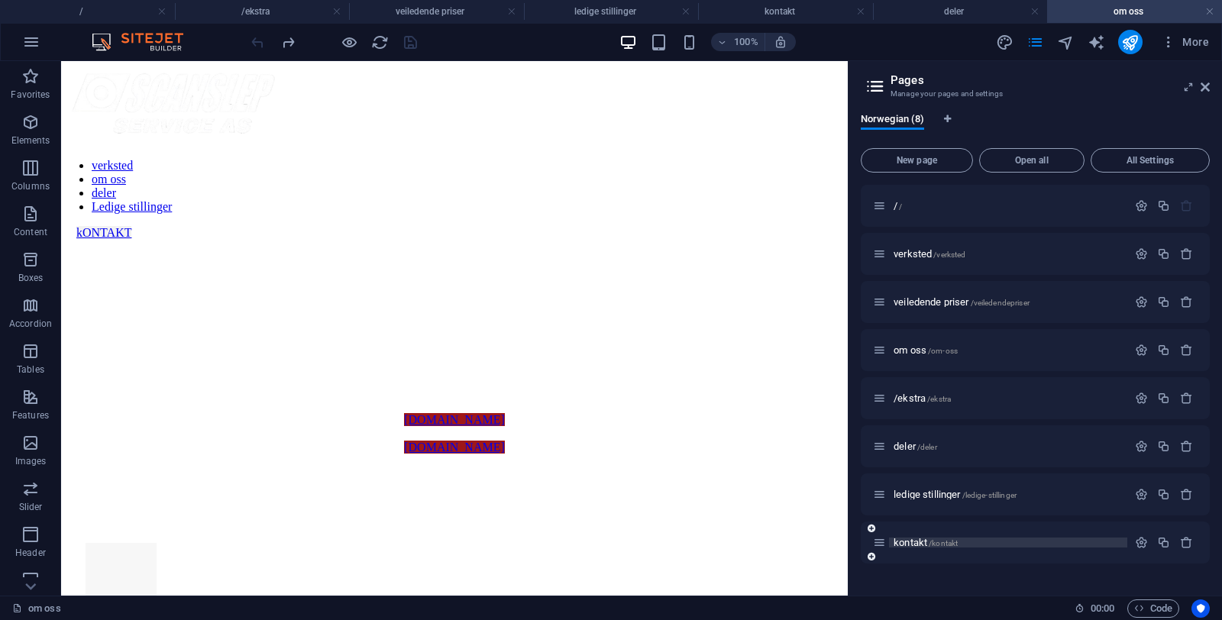
click at [913, 544] on span "kontakt /kontakt" at bounding box center [925, 542] width 64 height 11
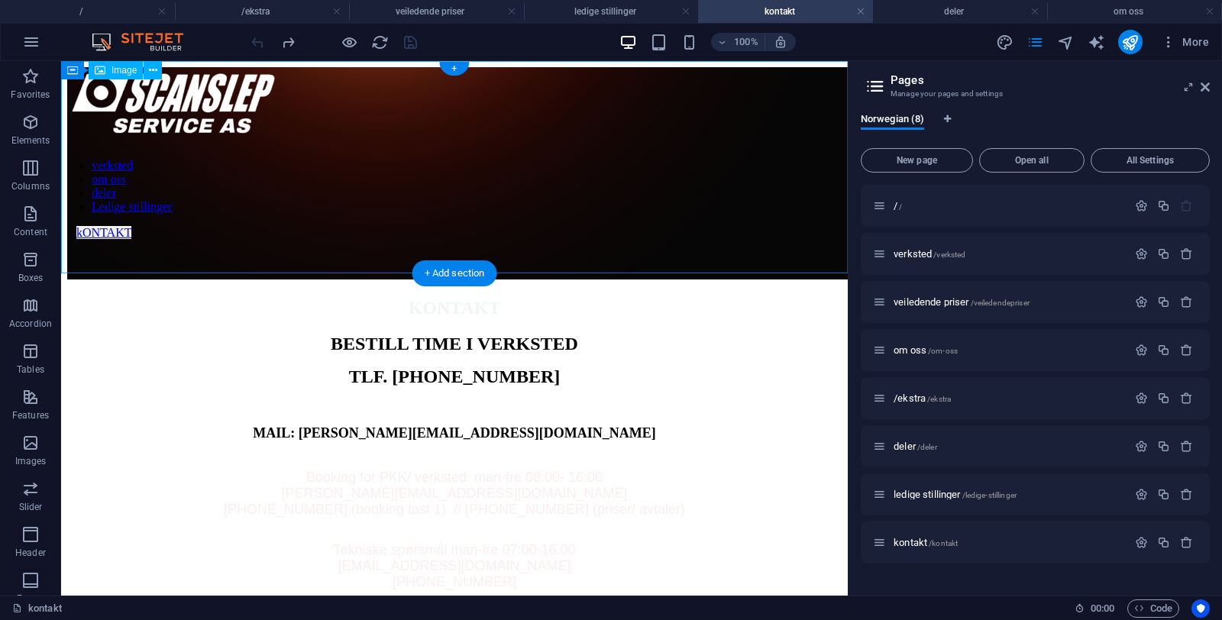
click at [388, 231] on figure at bounding box center [454, 174] width 774 height 215
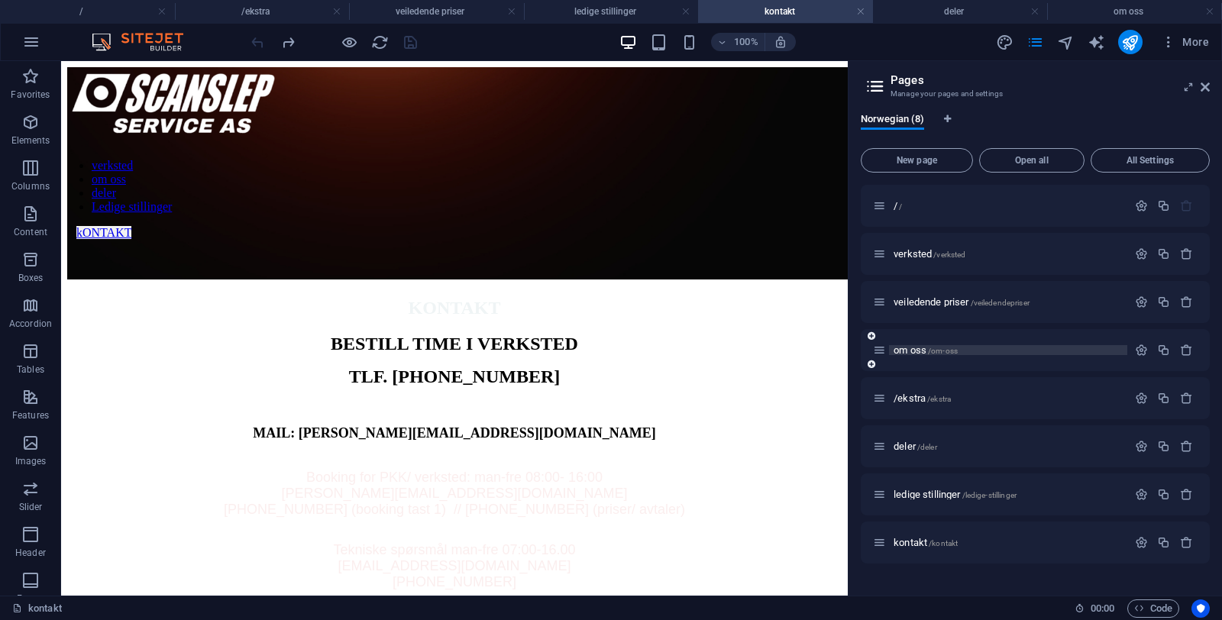
click at [928, 354] on span "om oss /om-oss" at bounding box center [925, 349] width 64 height 11
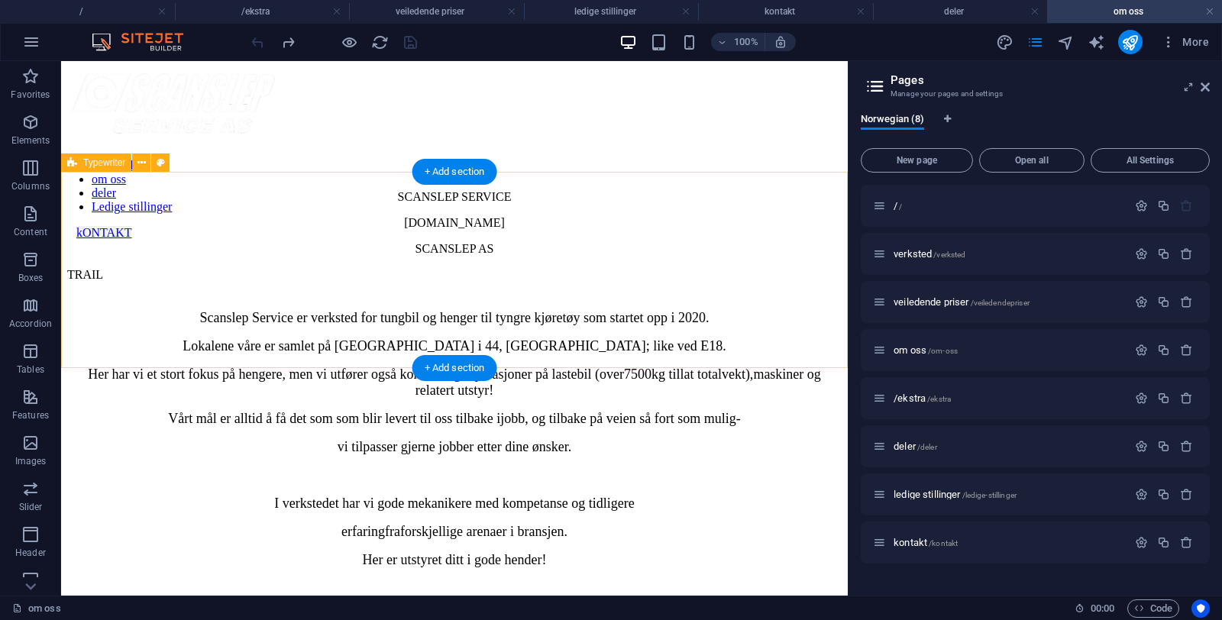
scroll to position [5, 0]
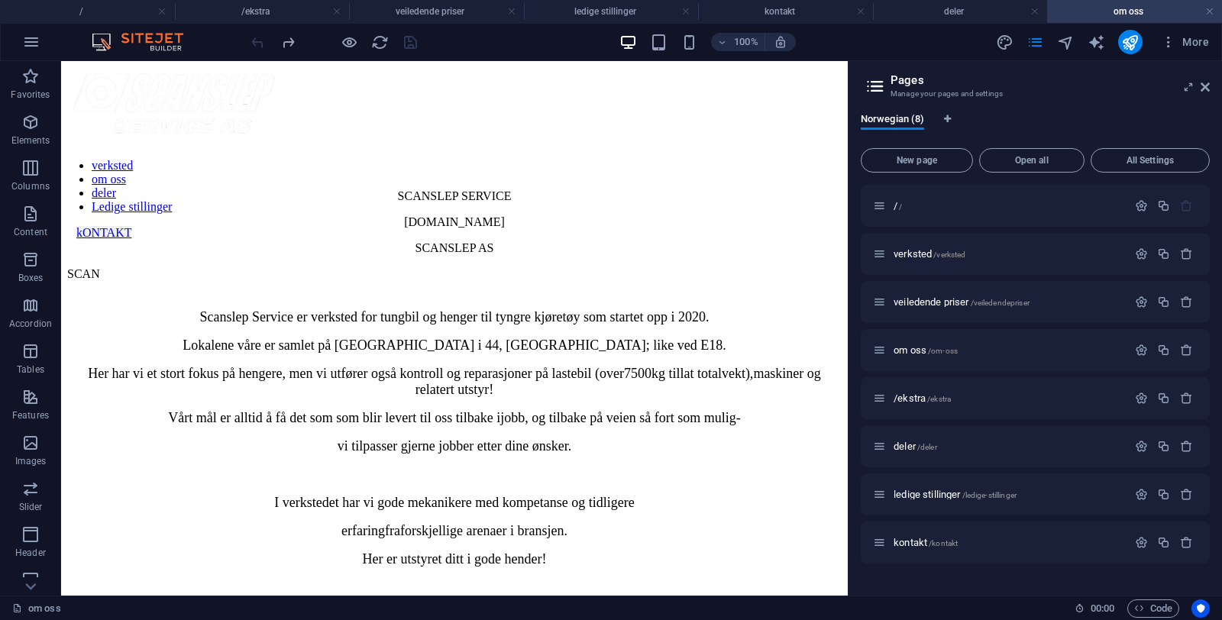
click at [854, 376] on div "Norwegian (8) New page Open all All Settings / / verksted /verksted veiledende …" at bounding box center [1034, 348] width 373 height 495
